Goal: Information Seeking & Learning: Learn about a topic

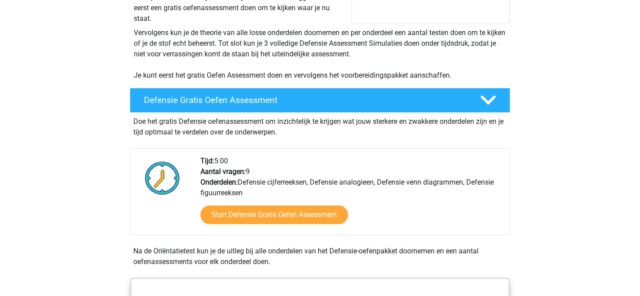
scroll to position [169, 0]
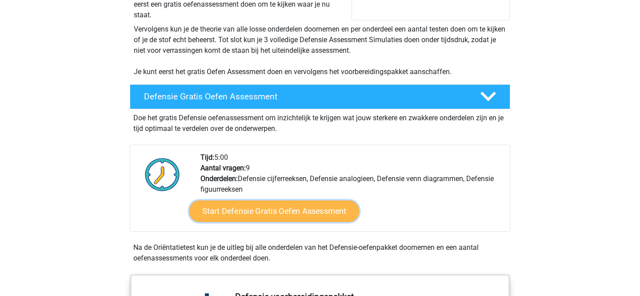
click at [269, 211] on link "Start Defensie Gratis Oefen Assessment" at bounding box center [274, 211] width 170 height 21
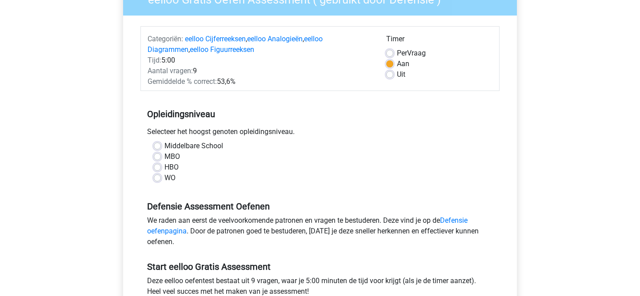
scroll to position [94, 0]
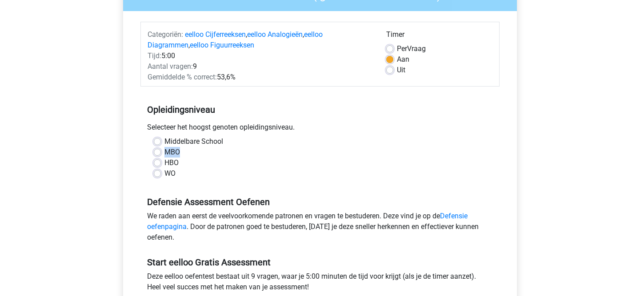
click at [160, 152] on div "MBO" at bounding box center [320, 152] width 332 height 11
click at [164, 164] on label "HBO" at bounding box center [171, 163] width 14 height 11
click at [157, 164] on input "HBO" at bounding box center [157, 162] width 7 height 9
radio input "true"
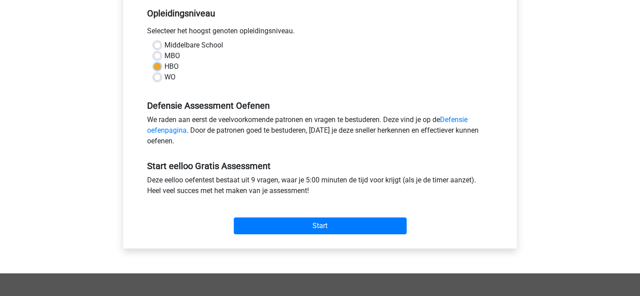
scroll to position [202, 0]
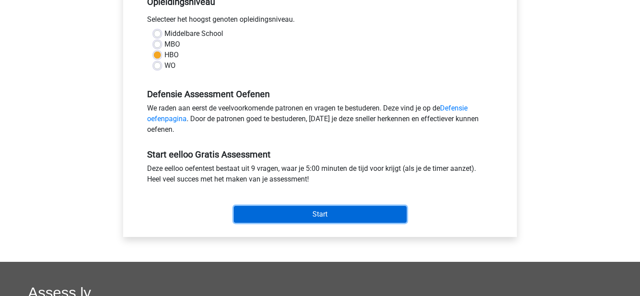
click at [287, 208] on input "Start" at bounding box center [320, 214] width 173 height 17
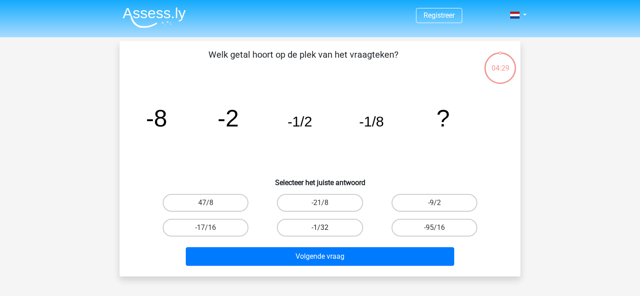
click at [335, 227] on label "-1/32" at bounding box center [320, 228] width 86 height 18
click at [326, 228] on input "-1/32" at bounding box center [323, 231] width 6 height 6
radio input "true"
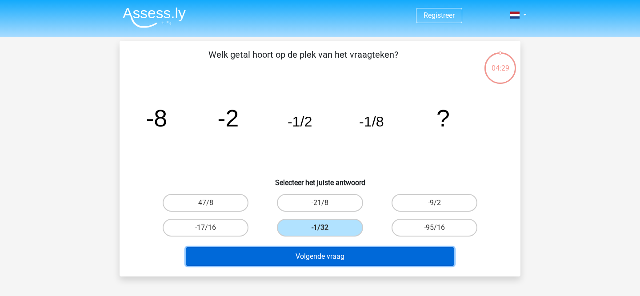
click at [328, 257] on button "Volgende vraag" at bounding box center [320, 257] width 269 height 19
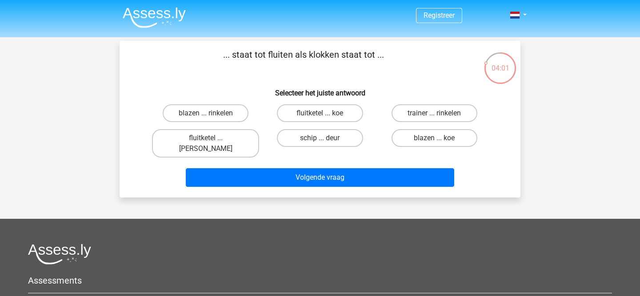
click at [209, 140] on input "fluitketel ... luiden" at bounding box center [209, 141] width 6 height 6
radio input "true"
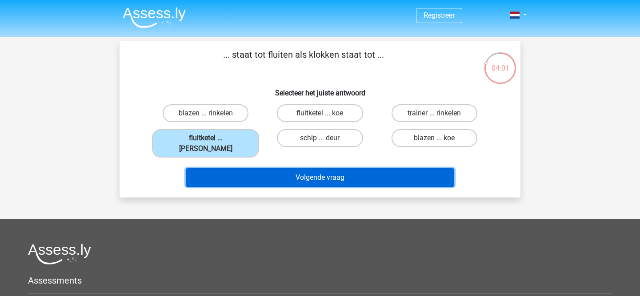
click at [265, 168] on button "Volgende vraag" at bounding box center [320, 177] width 269 height 19
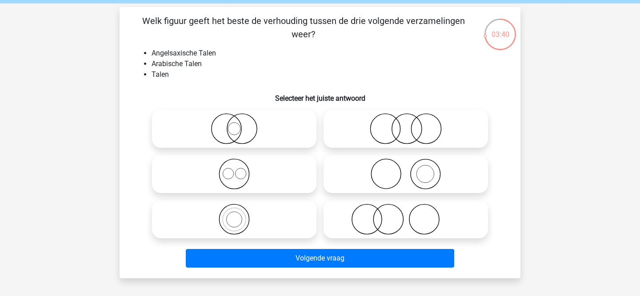
scroll to position [31, 0]
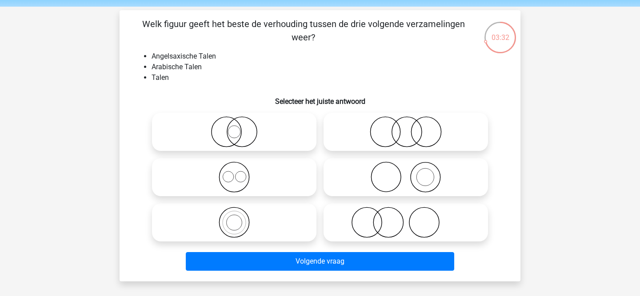
click at [390, 181] on icon at bounding box center [405, 177] width 157 height 31
click at [406, 173] on input "radio" at bounding box center [409, 170] width 6 height 6
radio input "true"
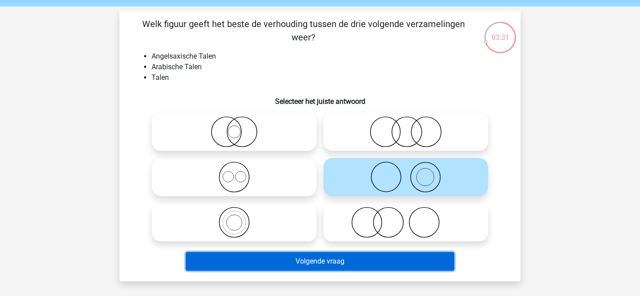
click at [366, 264] on button "Volgende vraag" at bounding box center [320, 261] width 269 height 19
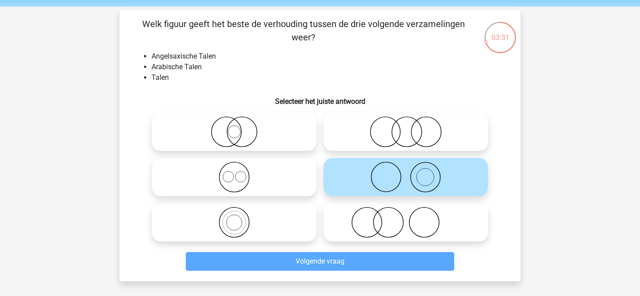
scroll to position [41, 0]
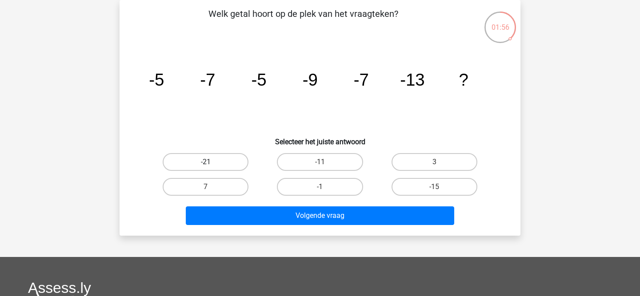
click at [237, 166] on label "-21" at bounding box center [206, 162] width 86 height 18
click at [212, 166] on input "-21" at bounding box center [209, 165] width 6 height 6
radio input "true"
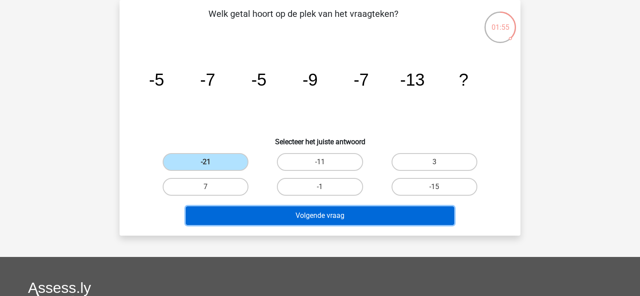
click at [306, 220] on button "Volgende vraag" at bounding box center [320, 216] width 269 height 19
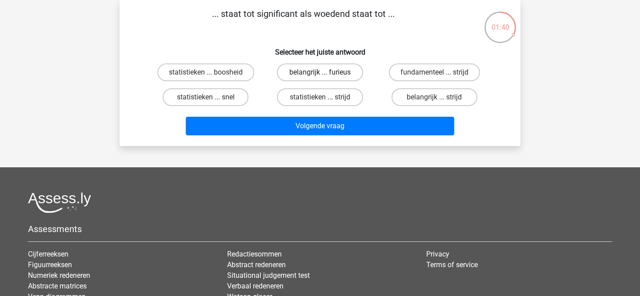
click at [312, 74] on label "belangrijk ... furieus" at bounding box center [320, 73] width 86 height 18
click at [320, 74] on input "belangrijk ... furieus" at bounding box center [323, 75] width 6 height 6
radio input "true"
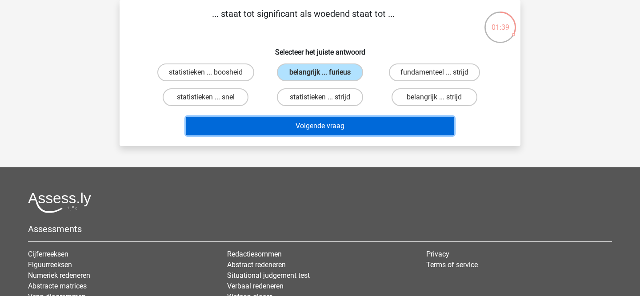
click at [306, 126] on button "Volgende vraag" at bounding box center [320, 126] width 269 height 19
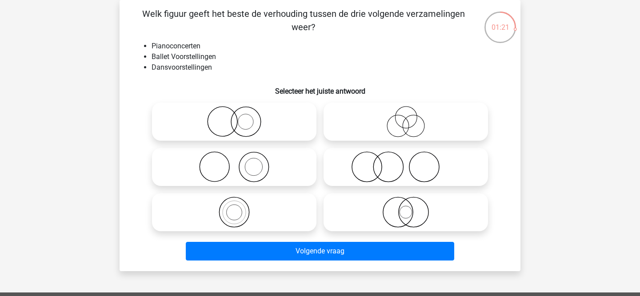
click at [258, 212] on icon at bounding box center [234, 212] width 157 height 31
click at [240, 208] on input "radio" at bounding box center [237, 205] width 6 height 6
radio input "true"
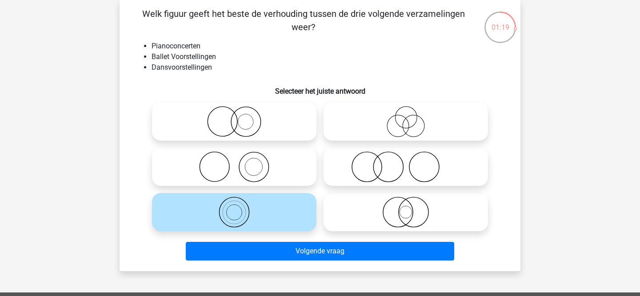
click at [384, 133] on icon at bounding box center [405, 121] width 157 height 31
click at [406, 117] on input "radio" at bounding box center [409, 115] width 6 height 6
radio input "true"
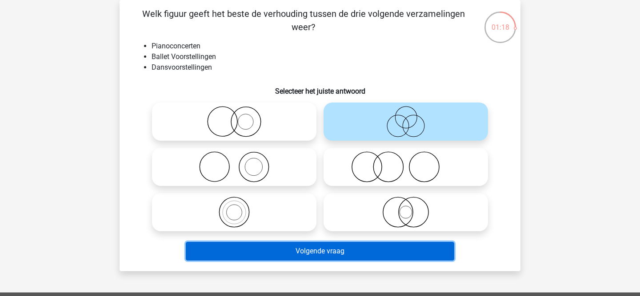
click at [341, 249] on button "Volgende vraag" at bounding box center [320, 251] width 269 height 19
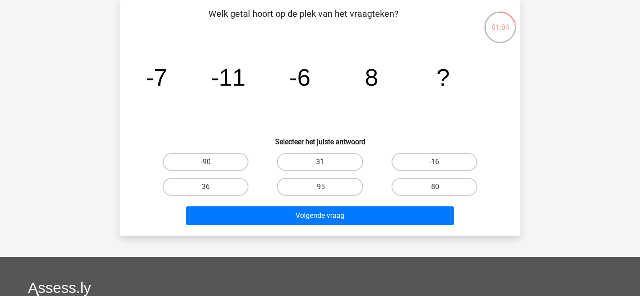
click at [328, 160] on label "31" at bounding box center [320, 162] width 86 height 18
click at [326, 162] on input "31" at bounding box center [323, 165] width 6 height 6
radio input "true"
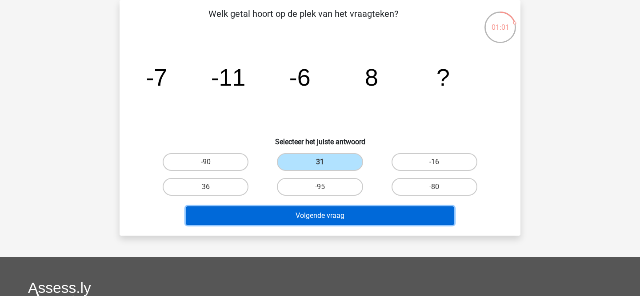
click at [276, 216] on button "Volgende vraag" at bounding box center [320, 216] width 269 height 19
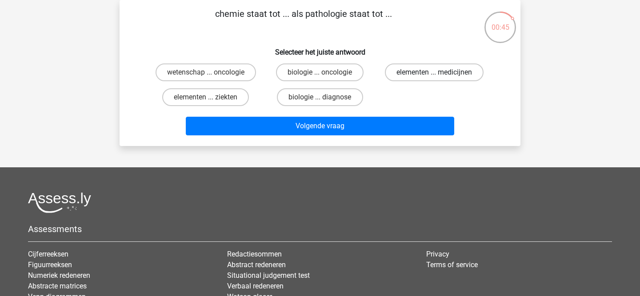
click at [399, 72] on label "elementen ... medicijnen" at bounding box center [434, 73] width 99 height 18
click at [434, 72] on input "elementen ... medicijnen" at bounding box center [437, 75] width 6 height 6
radio input "true"
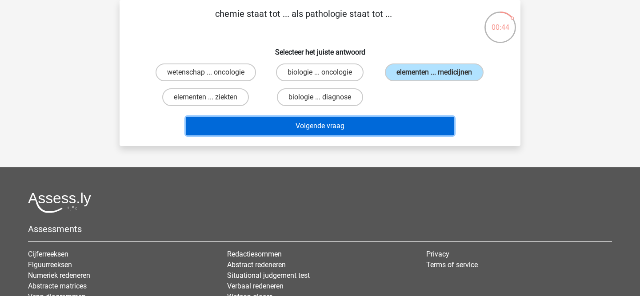
click at [348, 131] on button "Volgende vraag" at bounding box center [320, 126] width 269 height 19
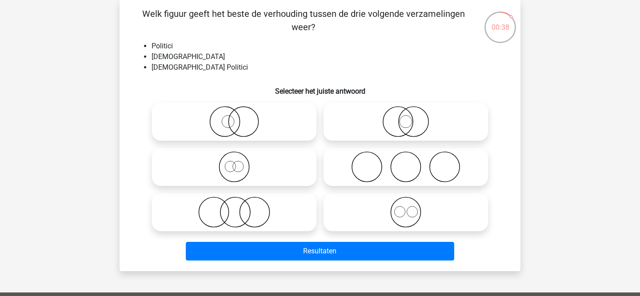
click at [269, 202] on icon at bounding box center [234, 212] width 157 height 31
click at [240, 202] on input "radio" at bounding box center [237, 205] width 6 height 6
radio input "true"
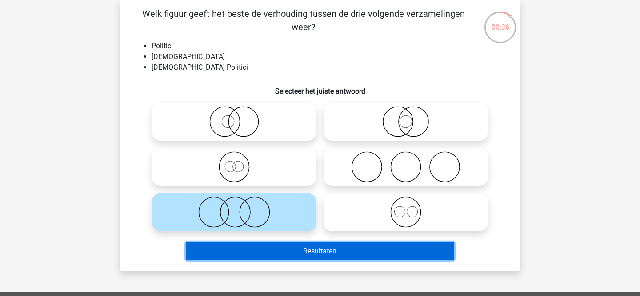
click at [312, 259] on button "Resultaten" at bounding box center [320, 251] width 269 height 19
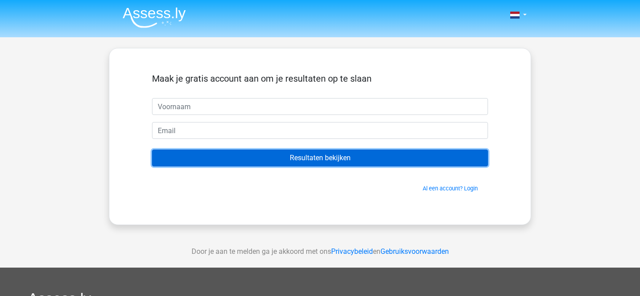
click at [331, 160] on input "Resultaten bekijken" at bounding box center [320, 158] width 336 height 17
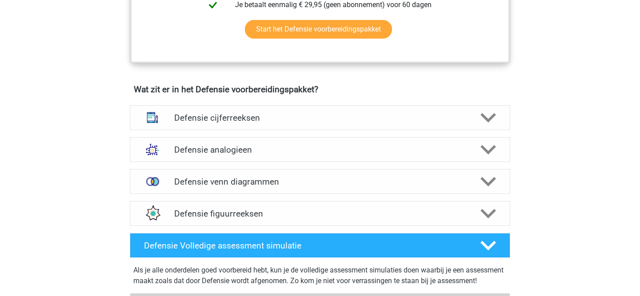
scroll to position [588, 0]
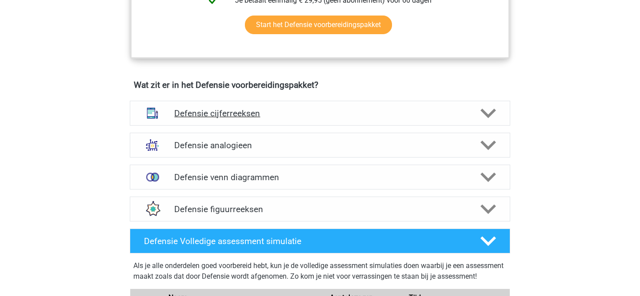
click at [299, 106] on div "Defensie cijferreeksen" at bounding box center [320, 113] width 380 height 25
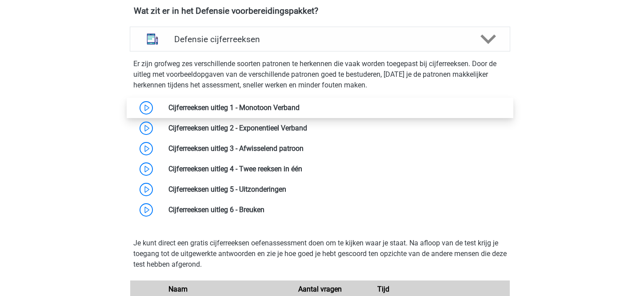
scroll to position [663, 0]
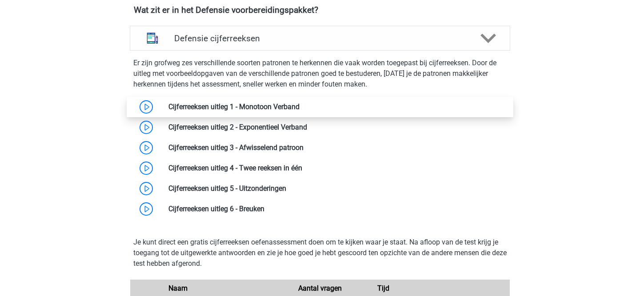
click at [300, 109] on link at bounding box center [300, 107] width 0 height 8
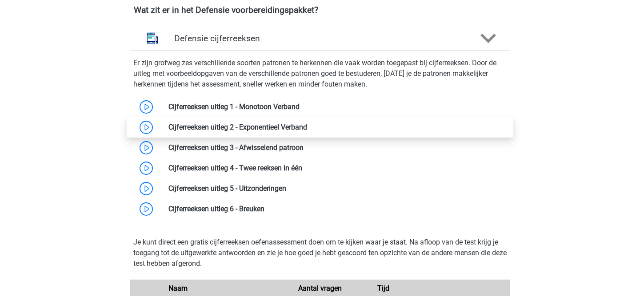
click at [307, 128] on link at bounding box center [307, 127] width 0 height 8
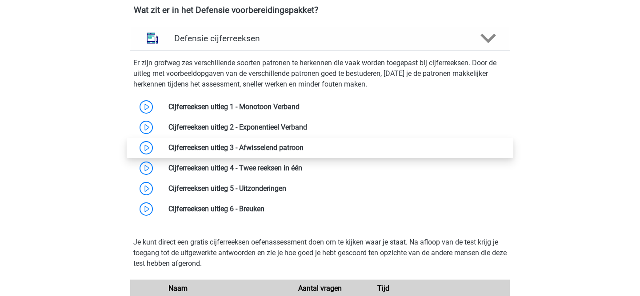
click at [304, 147] on link at bounding box center [304, 148] width 0 height 8
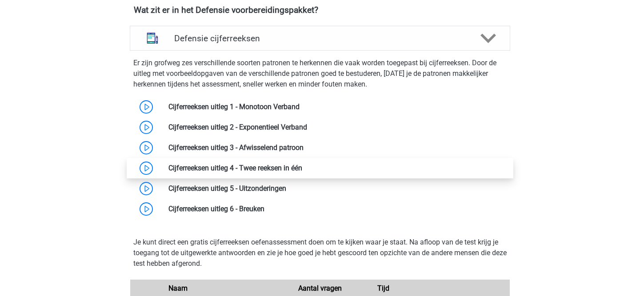
click at [302, 171] on link at bounding box center [302, 168] width 0 height 8
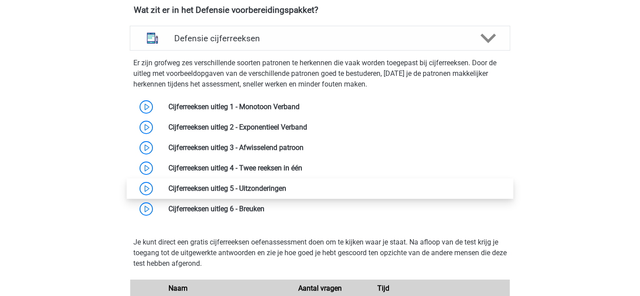
click at [286, 186] on link at bounding box center [286, 188] width 0 height 8
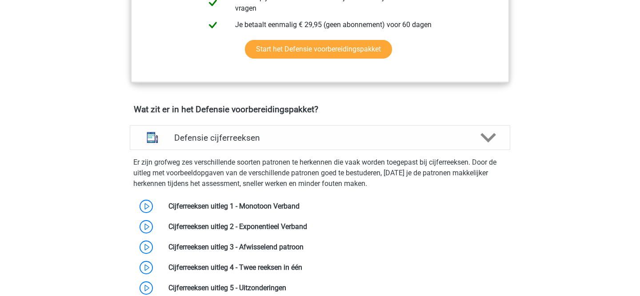
scroll to position [571, 0]
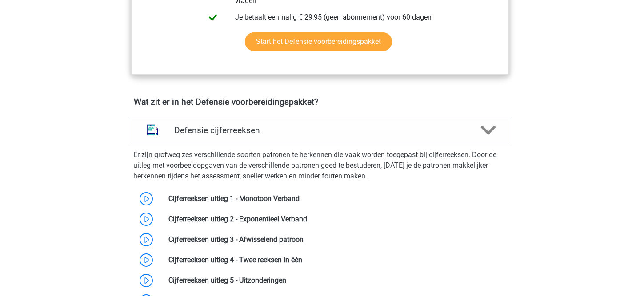
click at [317, 124] on div "Defensie cijferreeksen" at bounding box center [320, 130] width 380 height 25
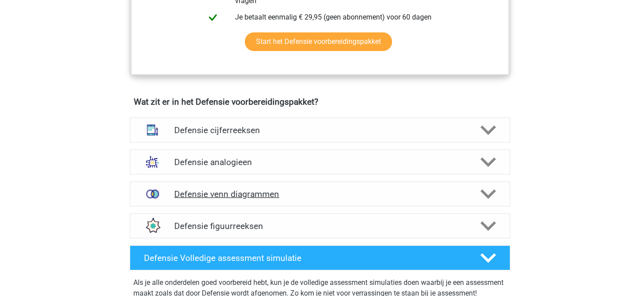
click at [312, 191] on h4 "Defensie venn diagrammen" at bounding box center [319, 194] width 291 height 10
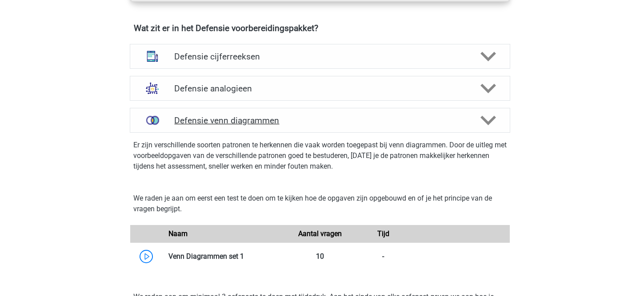
scroll to position [629, 0]
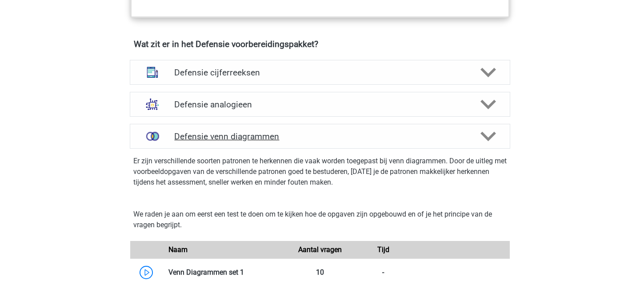
click at [434, 136] on h4 "Defensie venn diagrammen" at bounding box center [319, 137] width 291 height 10
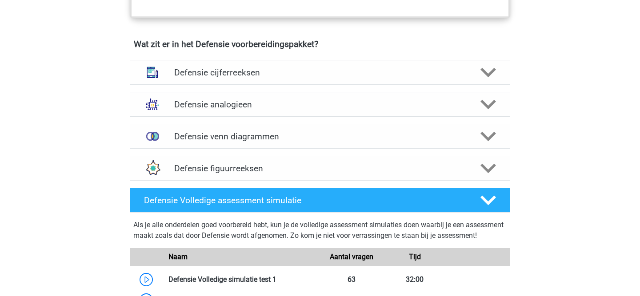
click at [439, 100] on h4 "Defensie analogieen" at bounding box center [319, 105] width 291 height 10
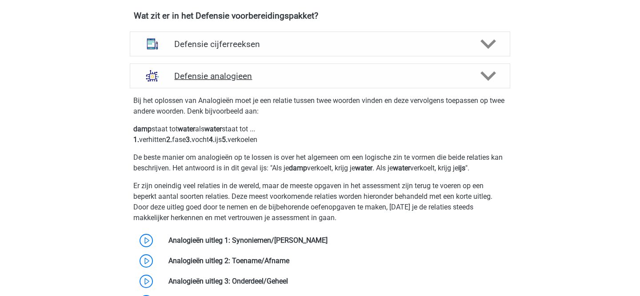
scroll to position [656, 0]
click at [422, 81] on h4 "Defensie analogieen" at bounding box center [319, 77] width 291 height 10
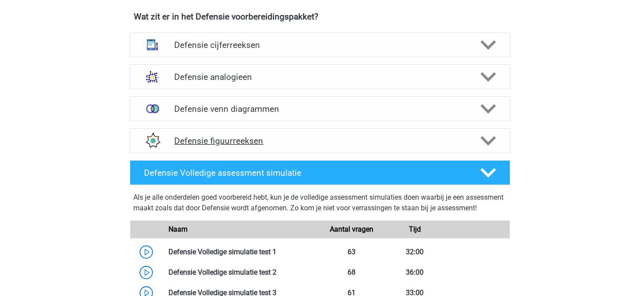
click at [388, 132] on div "Defensie figuurreeksen" at bounding box center [320, 140] width 380 height 25
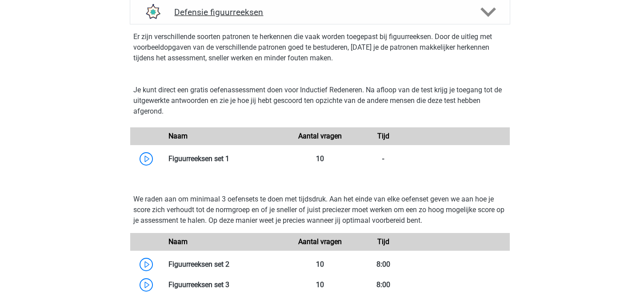
scroll to position [795, 0]
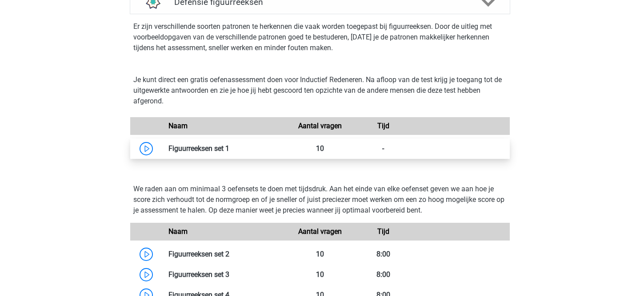
click at [229, 153] on link at bounding box center [229, 148] width 0 height 8
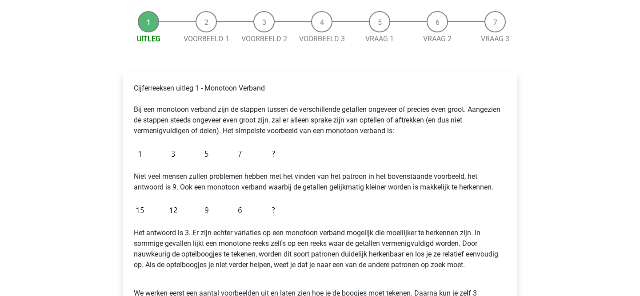
scroll to position [63, 0]
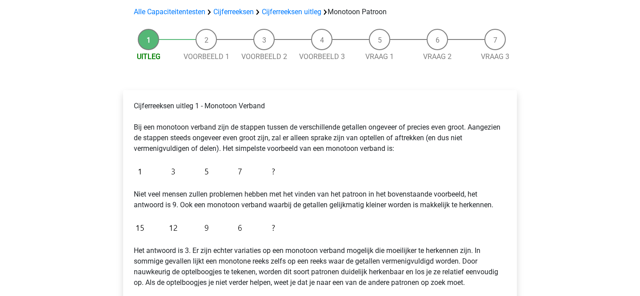
click at [213, 41] on li "Voorbeeld 1" at bounding box center [206, 45] width 58 height 33
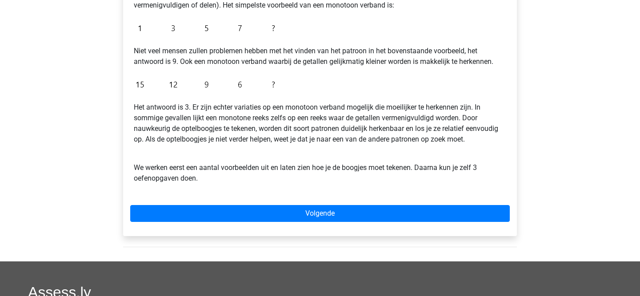
scroll to position [208, 0]
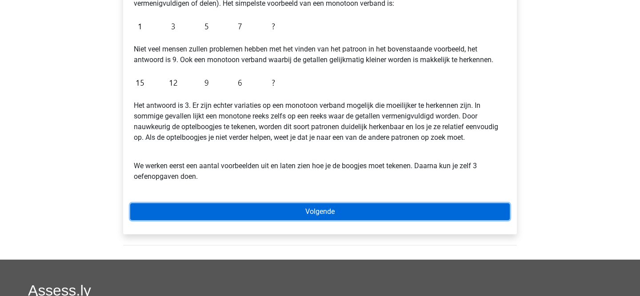
click at [297, 206] on link "Volgende" at bounding box center [320, 212] width 380 height 17
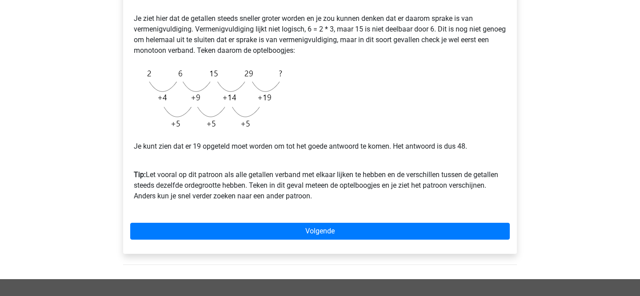
scroll to position [216, 0]
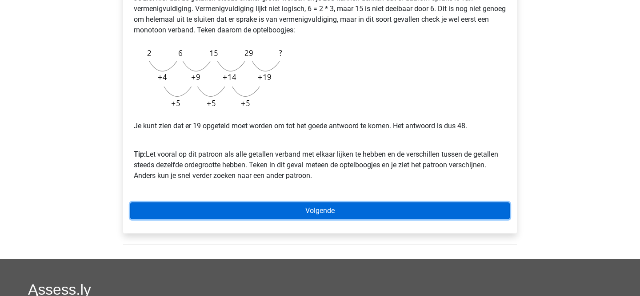
click at [275, 214] on link "Volgende" at bounding box center [320, 211] width 380 height 17
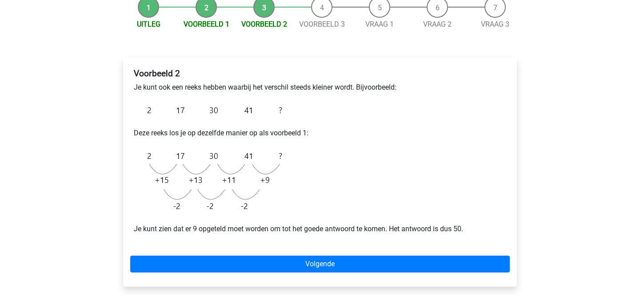
scroll to position [97, 0]
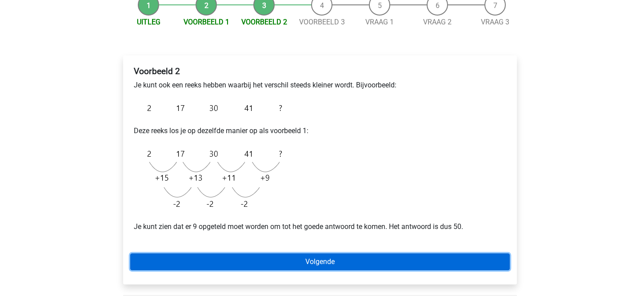
click at [266, 261] on link "Volgende" at bounding box center [320, 262] width 380 height 17
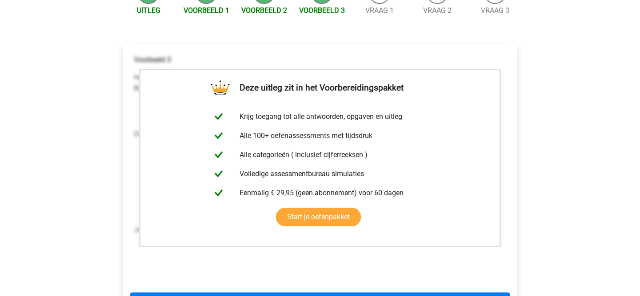
scroll to position [112, 0]
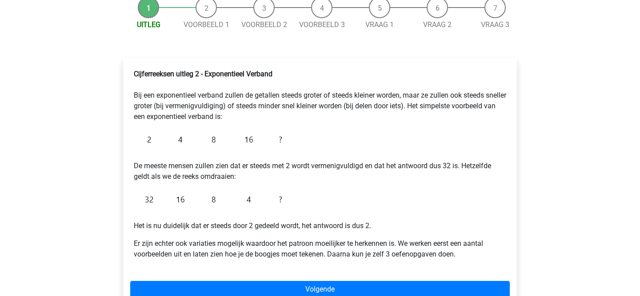
scroll to position [97, 0]
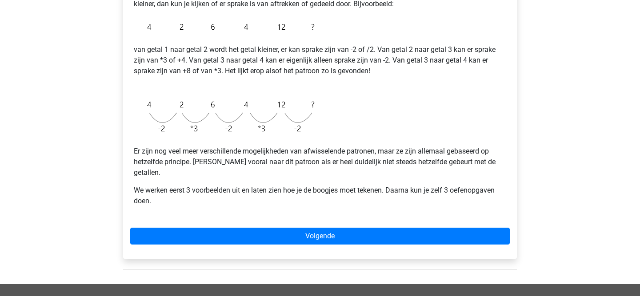
scroll to position [160, 0]
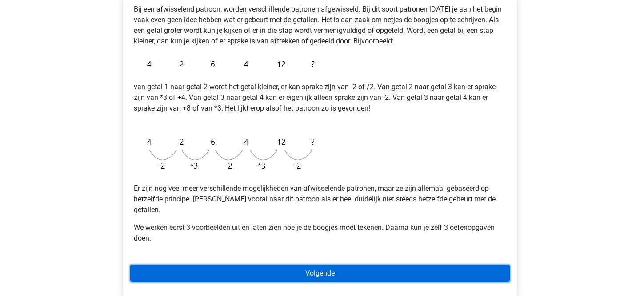
click at [217, 265] on link "Volgende" at bounding box center [320, 273] width 380 height 17
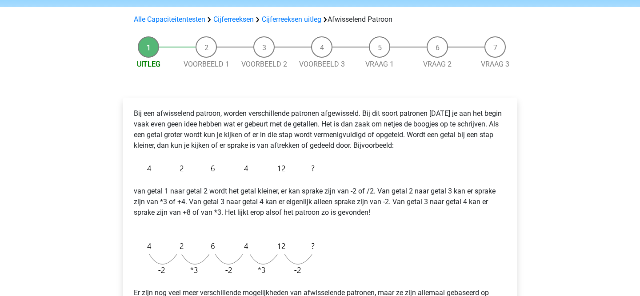
scroll to position [0, 0]
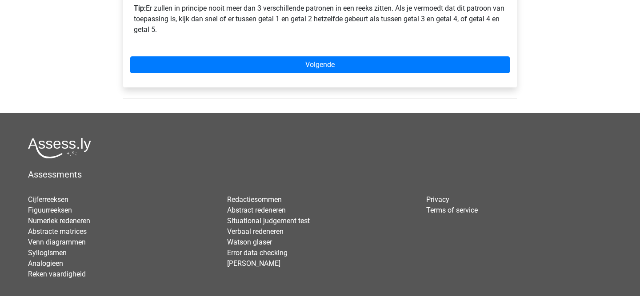
scroll to position [360, 0]
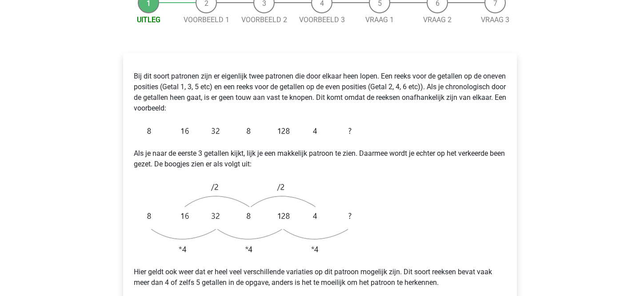
scroll to position [126, 0]
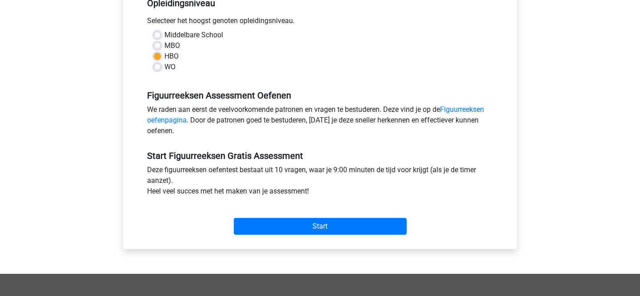
scroll to position [194, 0]
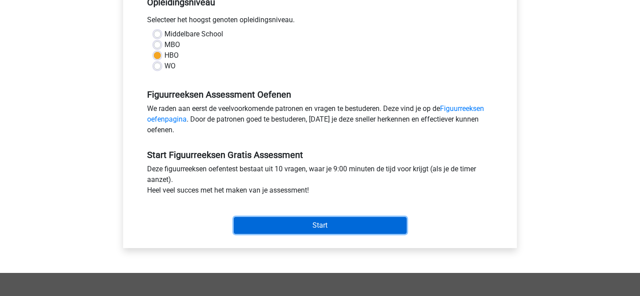
click at [241, 221] on input "Start" at bounding box center [320, 225] width 173 height 17
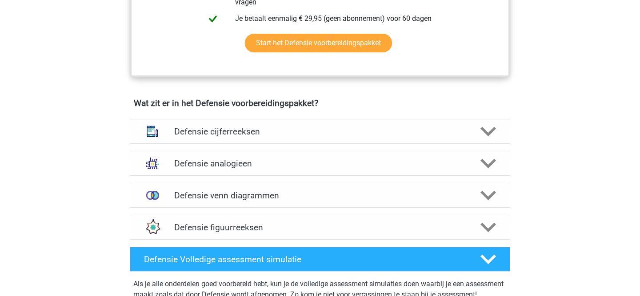
scroll to position [571, 0]
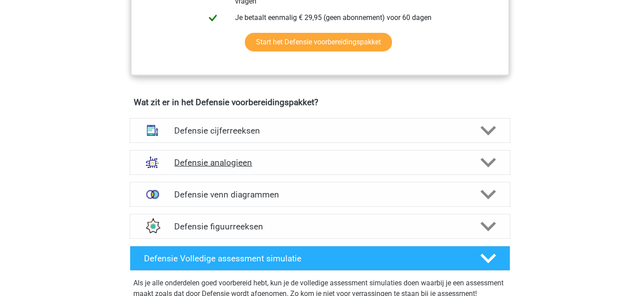
click at [326, 171] on div "Defensie analogieen" at bounding box center [320, 162] width 380 height 25
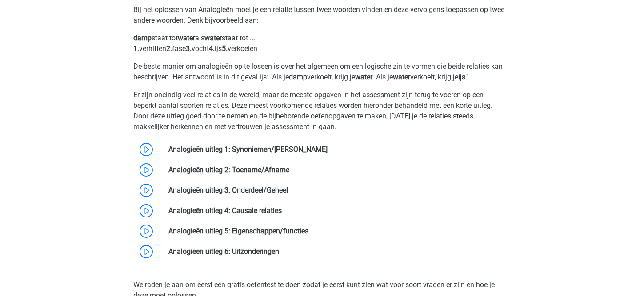
scroll to position [749, 0]
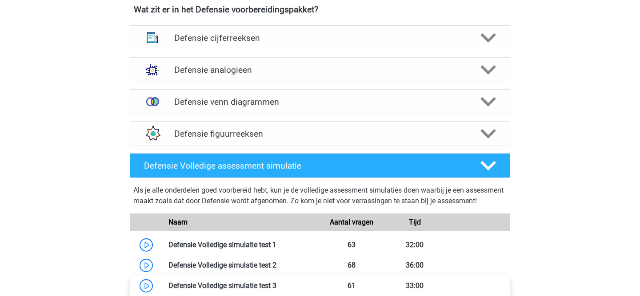
scroll to position [659, 0]
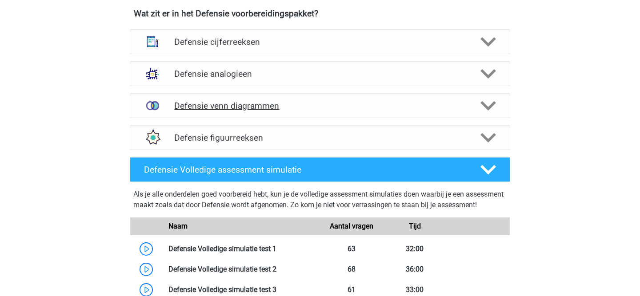
click at [244, 107] on h4 "Defensie venn diagrammen" at bounding box center [319, 106] width 291 height 10
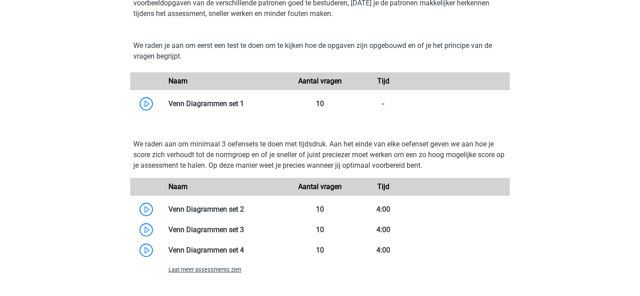
scroll to position [795, 0]
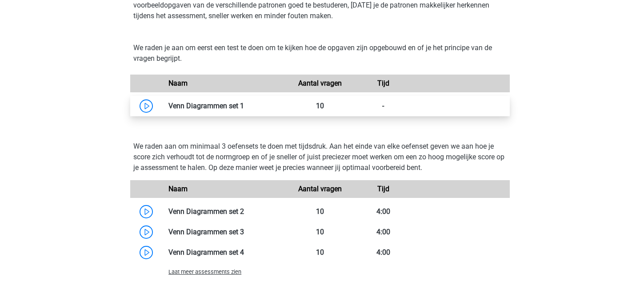
click at [244, 110] on link at bounding box center [244, 106] width 0 height 8
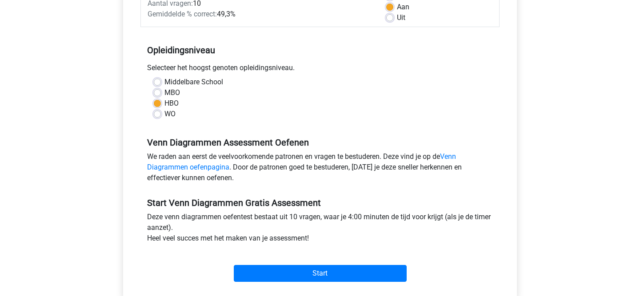
scroll to position [154, 0]
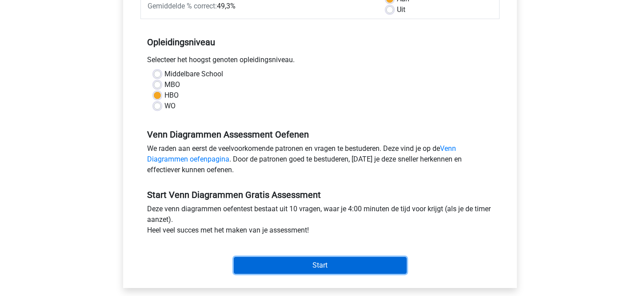
click at [248, 259] on input "Start" at bounding box center [320, 265] width 173 height 17
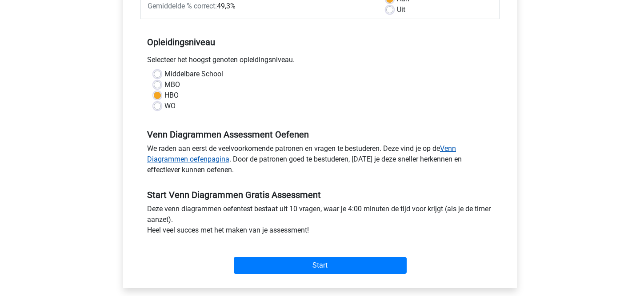
click at [451, 150] on link "Venn Diagrammen oefenpagina" at bounding box center [301, 153] width 309 height 19
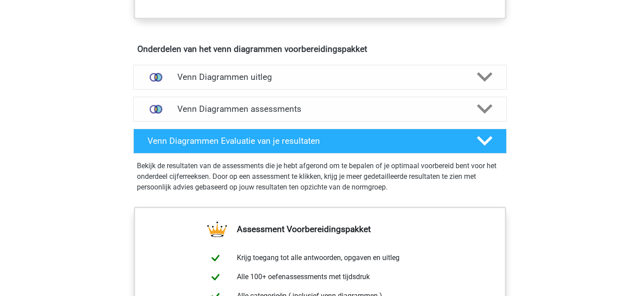
scroll to position [490, 0]
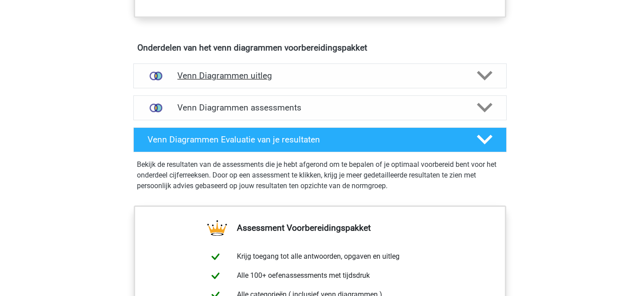
click at [361, 71] on h4 "Venn Diagrammen uitleg" at bounding box center [319, 76] width 285 height 10
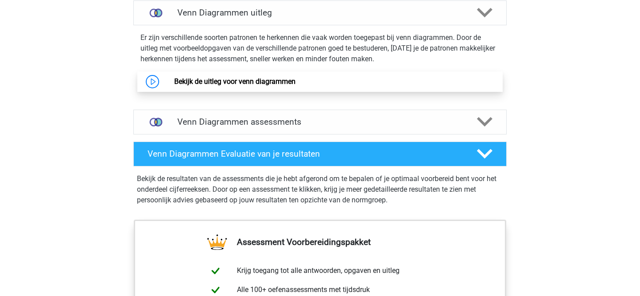
scroll to position [550, 0]
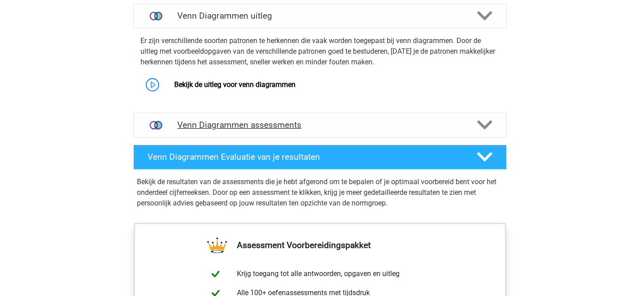
click at [304, 122] on h4 "Venn Diagrammen assessments" at bounding box center [319, 125] width 285 height 10
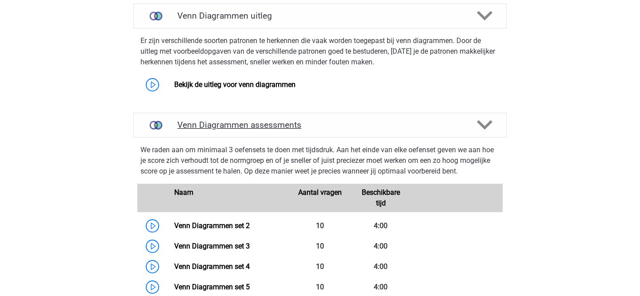
click at [304, 122] on h4 "Venn Diagrammen assessments" at bounding box center [319, 125] width 285 height 10
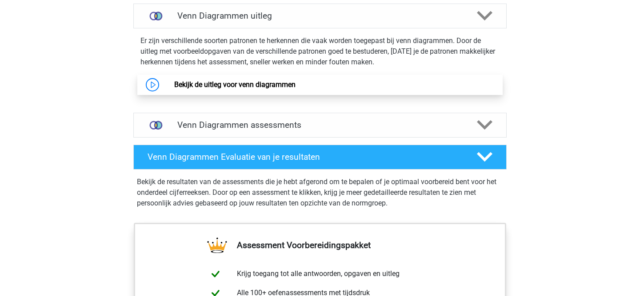
click at [174, 84] on link "Bekijk de uitleg voor venn diagrammen" at bounding box center [234, 84] width 121 height 8
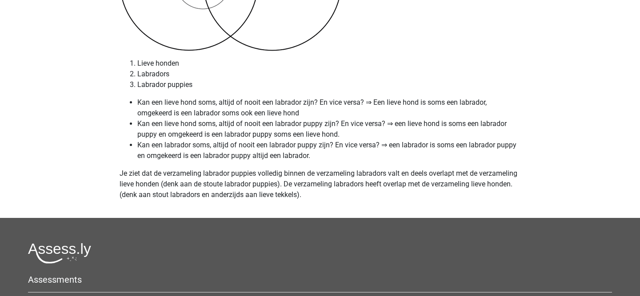
scroll to position [3772, 0]
